Goal: Book appointment/travel/reservation

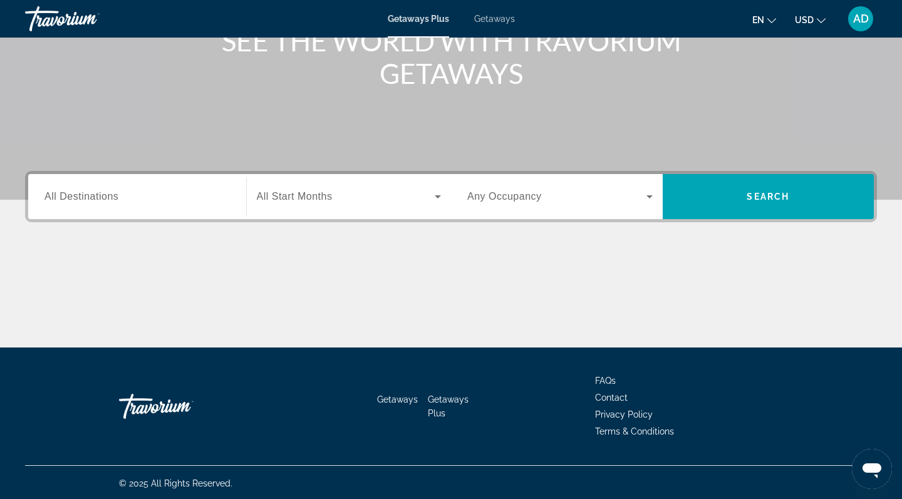
click at [149, 198] on input "Destination All Destinations" at bounding box center [136, 197] width 185 height 15
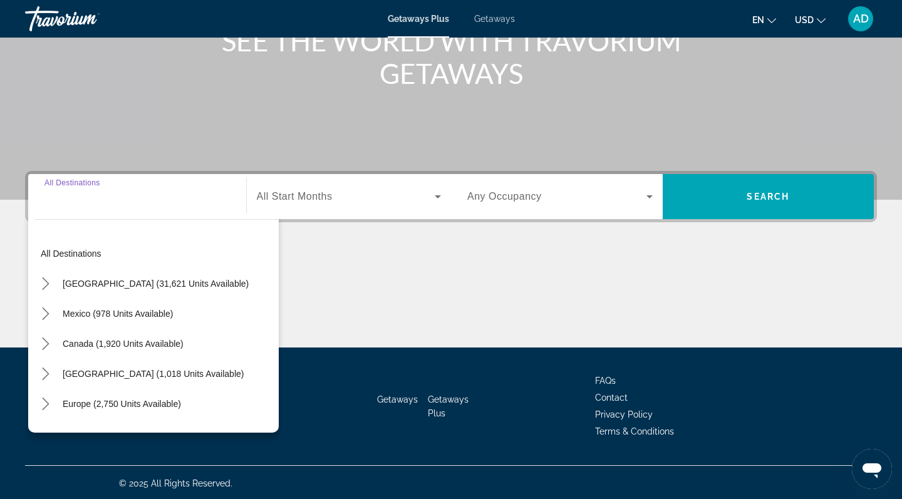
scroll to position [178, 0]
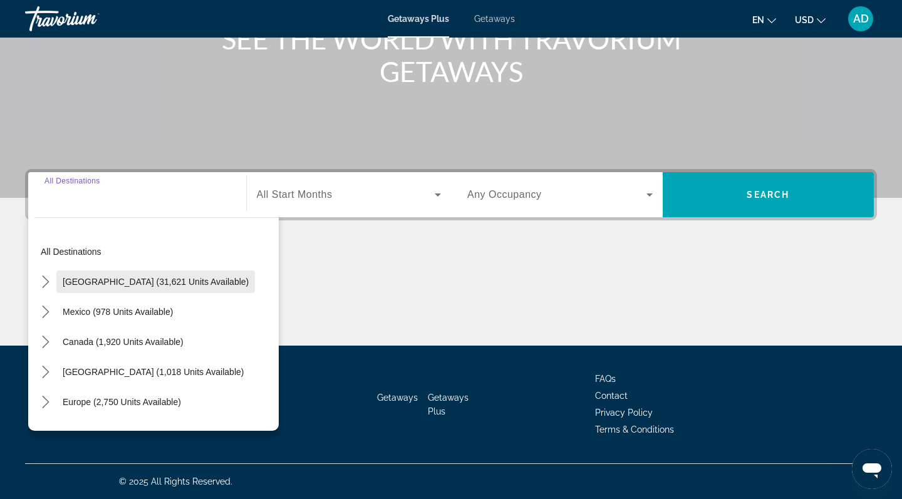
click at [118, 286] on span "[GEOGRAPHIC_DATA] (31,621 units available)" at bounding box center [156, 282] width 186 height 10
type input "**********"
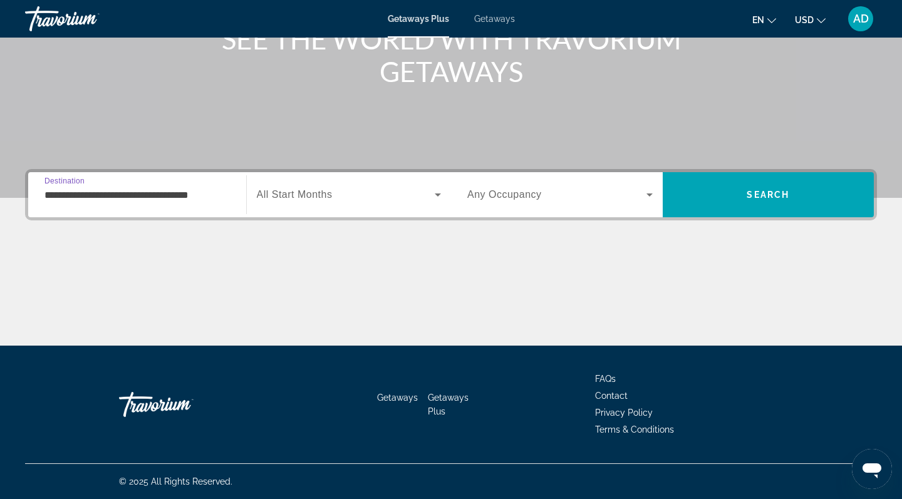
click at [294, 201] on span "Search widget" at bounding box center [346, 194] width 179 height 15
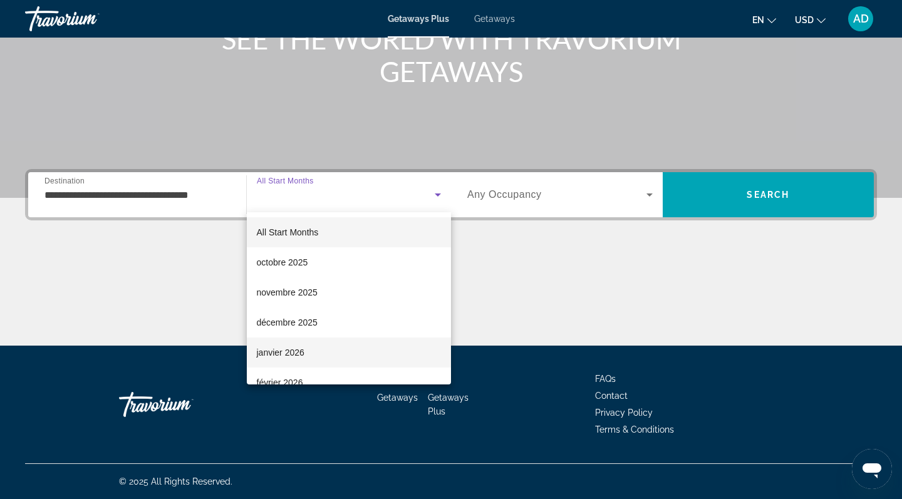
click at [290, 352] on span "janvier 2026" at bounding box center [281, 352] width 48 height 15
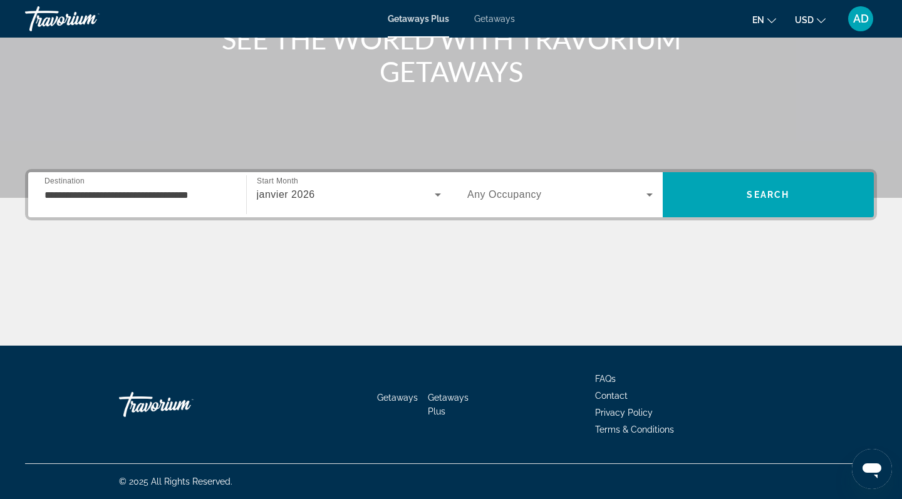
click at [538, 183] on div "Search widget" at bounding box center [560, 194] width 185 height 35
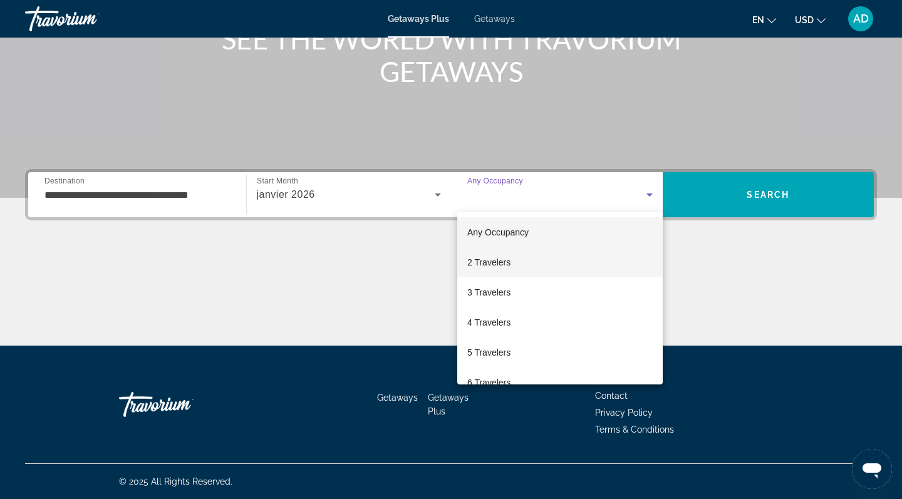
click at [493, 256] on span "2 Travelers" at bounding box center [489, 262] width 43 height 15
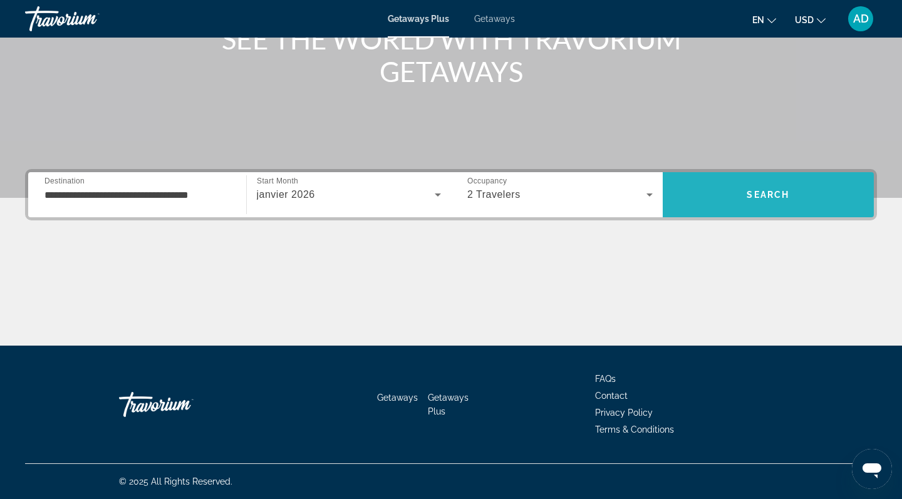
click at [700, 202] on span "Search" at bounding box center [769, 195] width 212 height 30
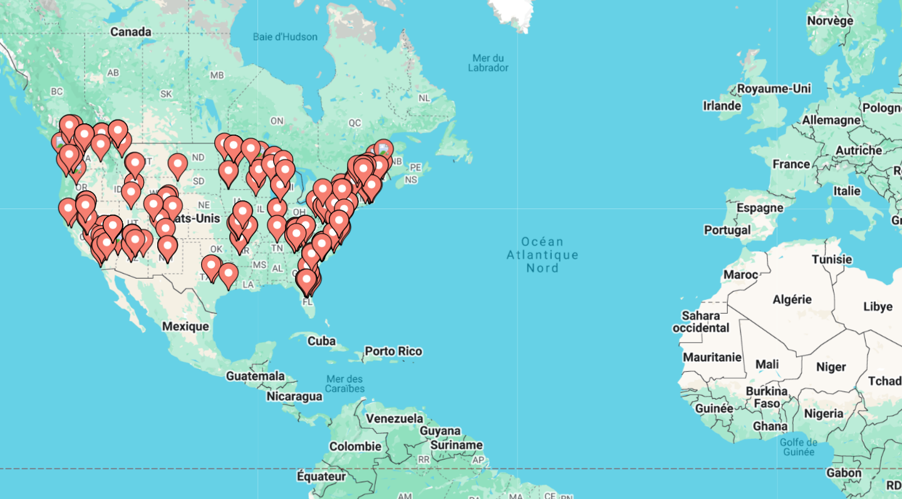
click at [117, 223] on image "Main content" at bounding box center [121, 227] width 8 height 8
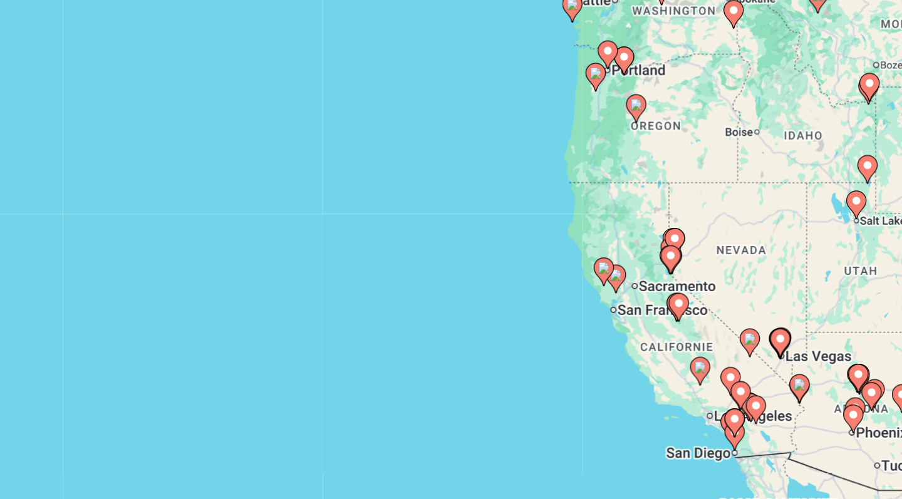
click at [494, 282] on image "Main content" at bounding box center [498, 286] width 8 height 8
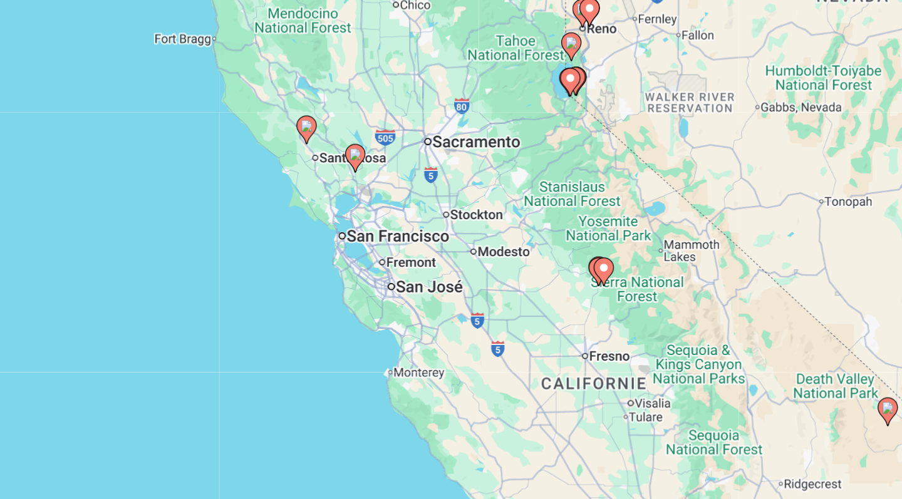
click at [294, 190] on image "Main content" at bounding box center [298, 194] width 8 height 8
type input "**********"
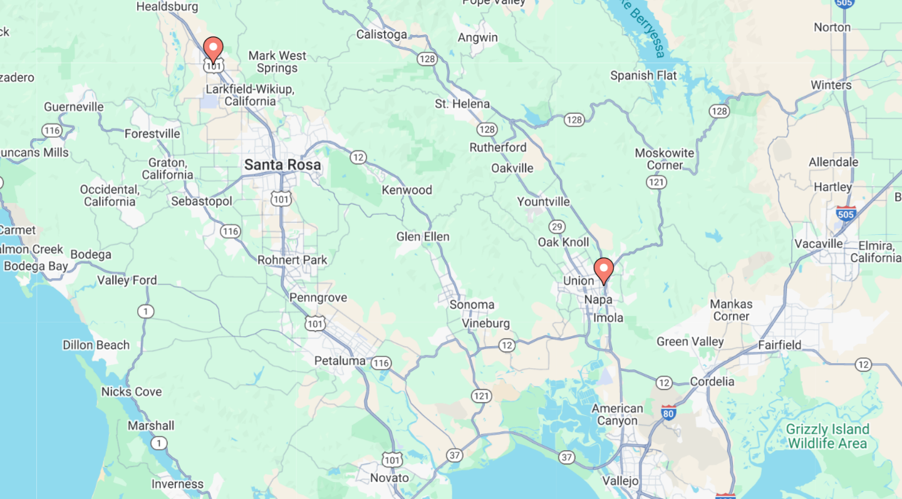
click at [447, 260] on image "Main content" at bounding box center [451, 264] width 8 height 8
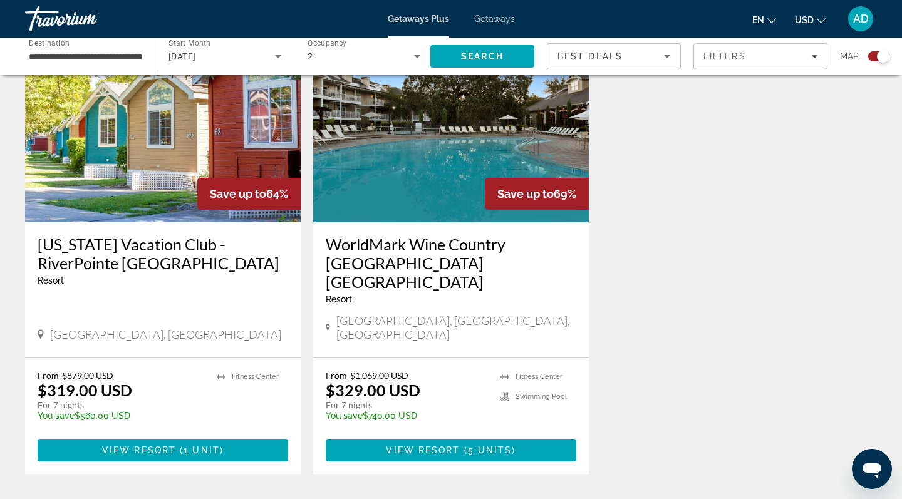
scroll to position [506, 0]
